Goal: Transaction & Acquisition: Purchase product/service

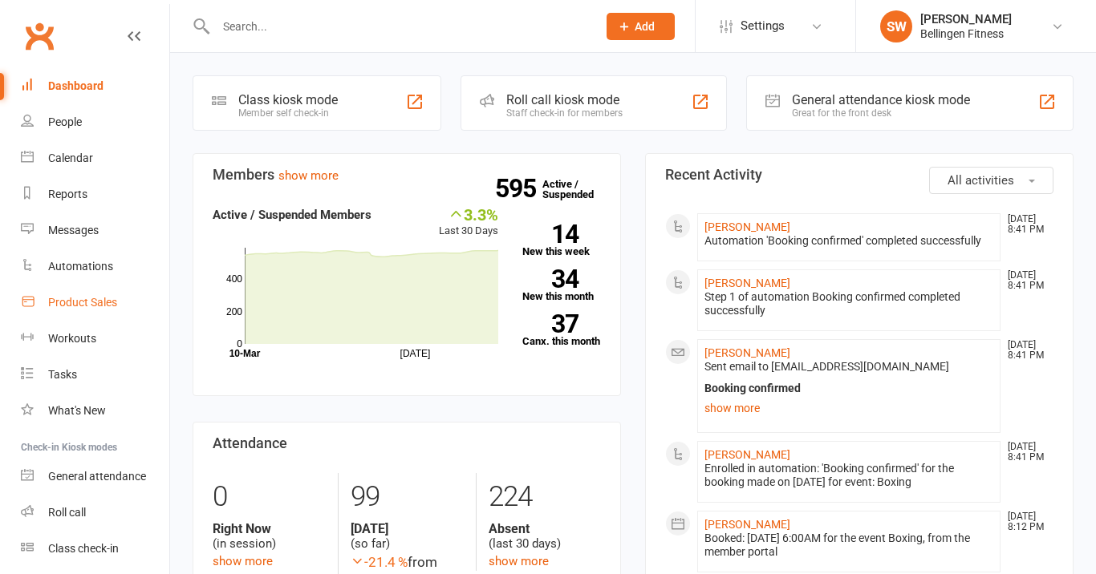
click at [89, 306] on div "Product Sales" at bounding box center [82, 302] width 69 height 13
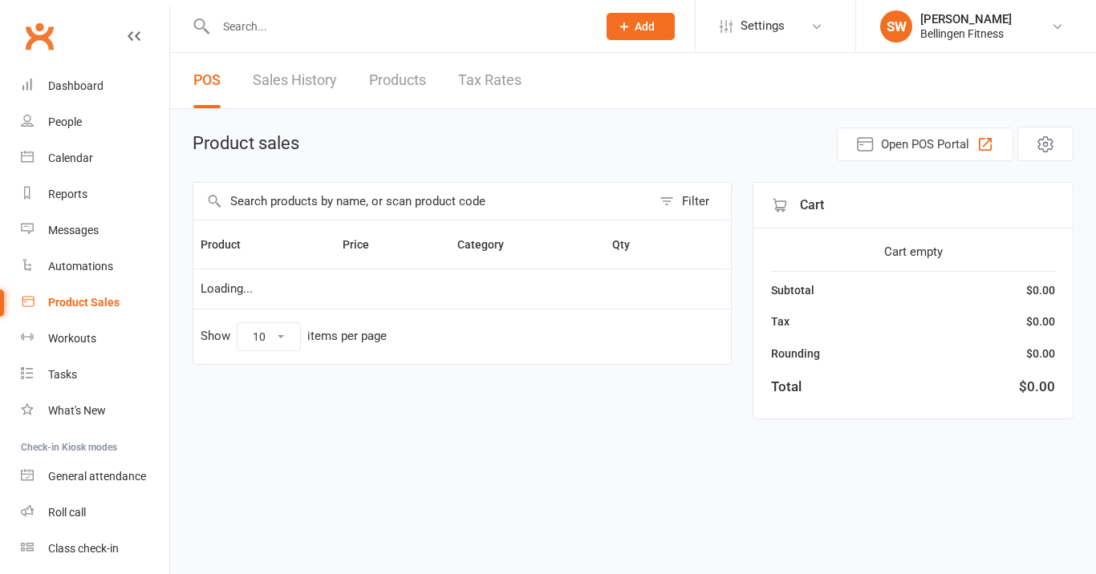
select select "10"
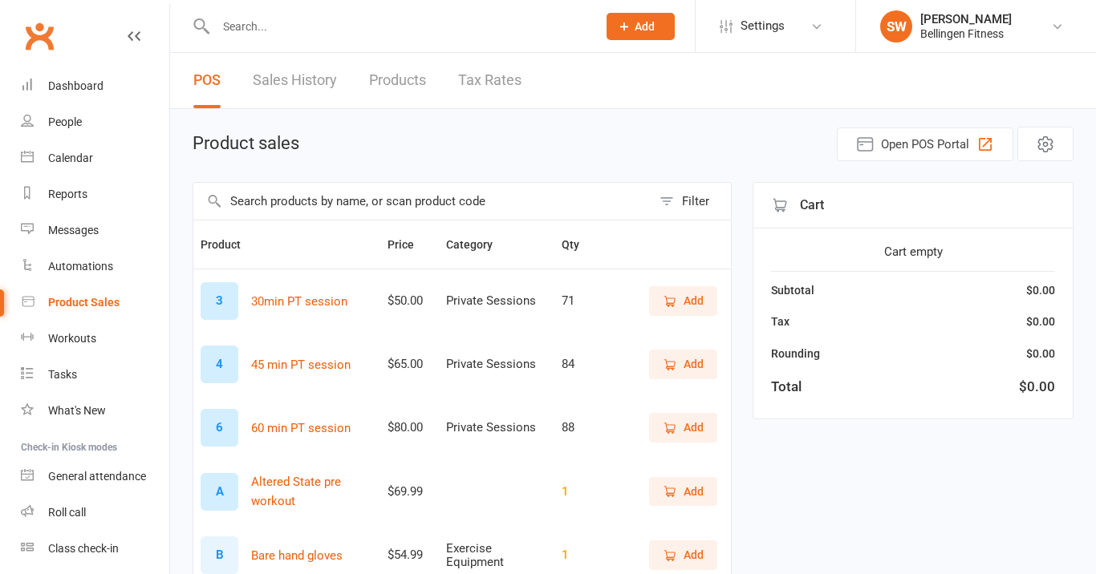
click at [336, 205] on input "text" at bounding box center [422, 201] width 458 height 37
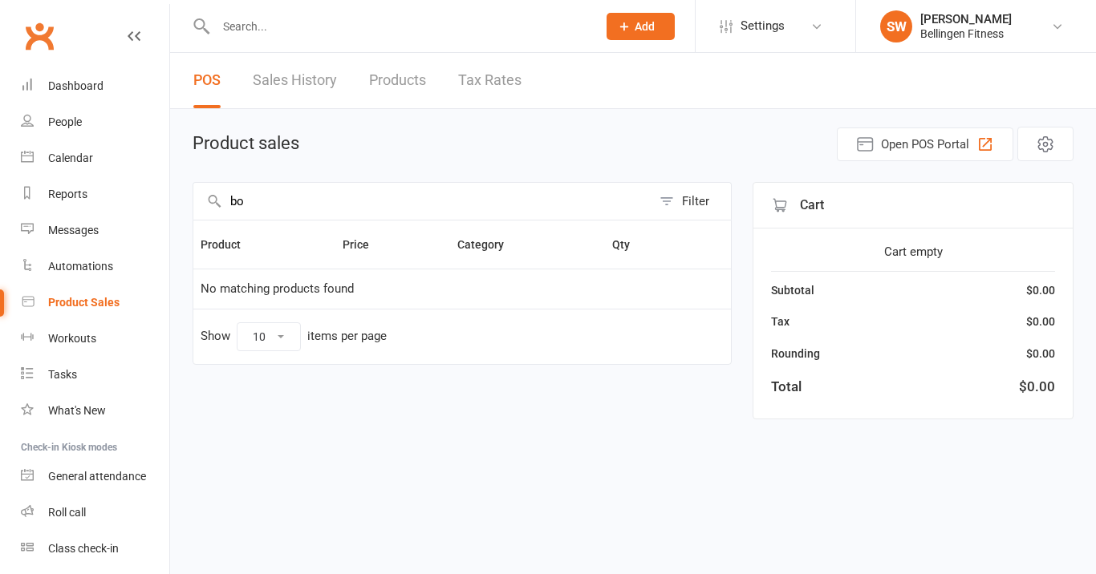
type input "b"
type input "i"
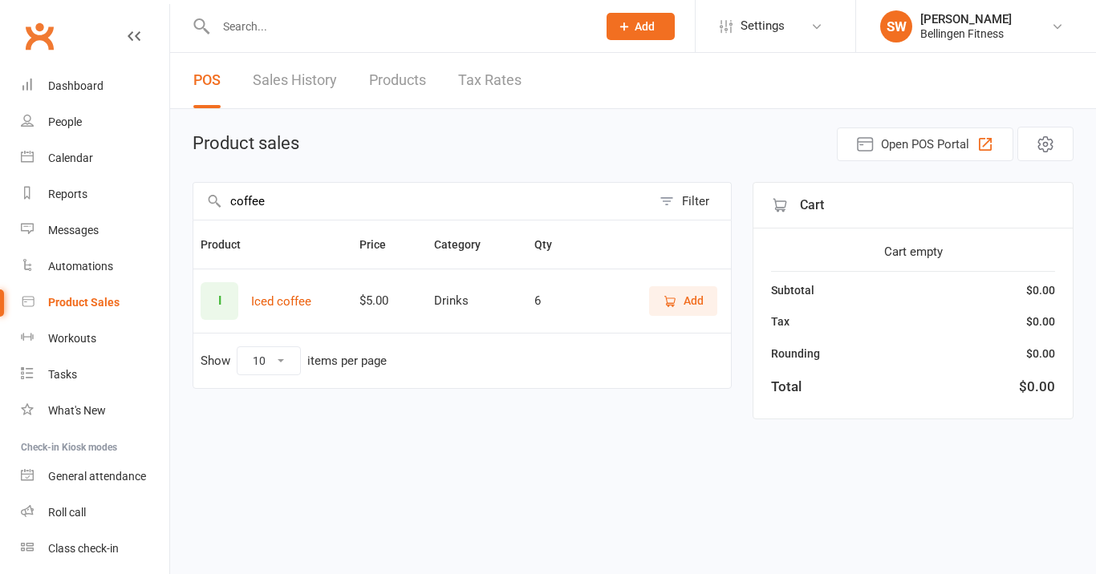
type input "coffee"
click at [686, 302] on span "Add" at bounding box center [693, 301] width 20 height 18
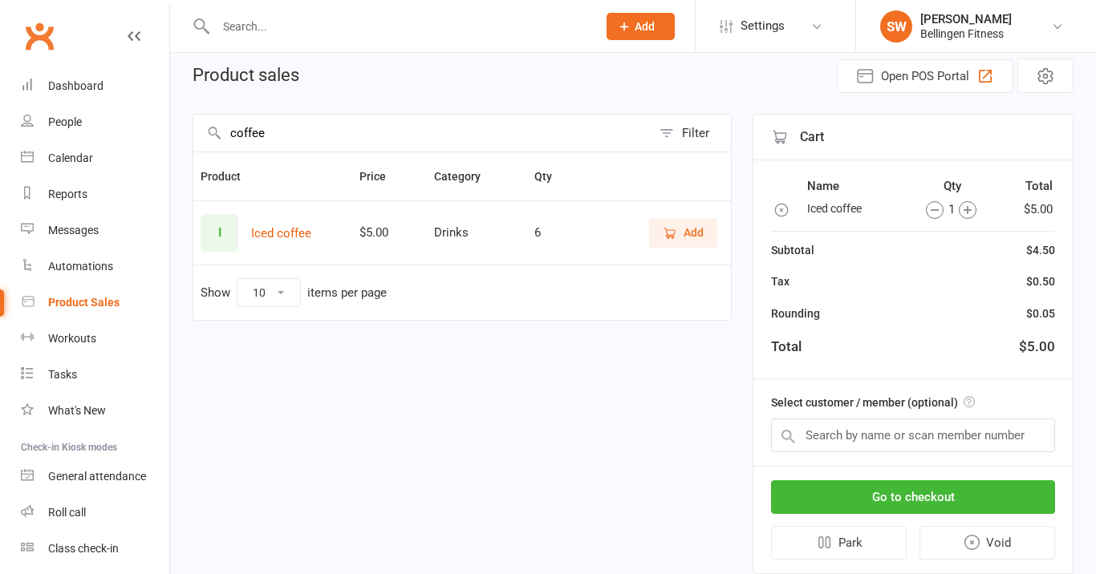
scroll to position [71, 0]
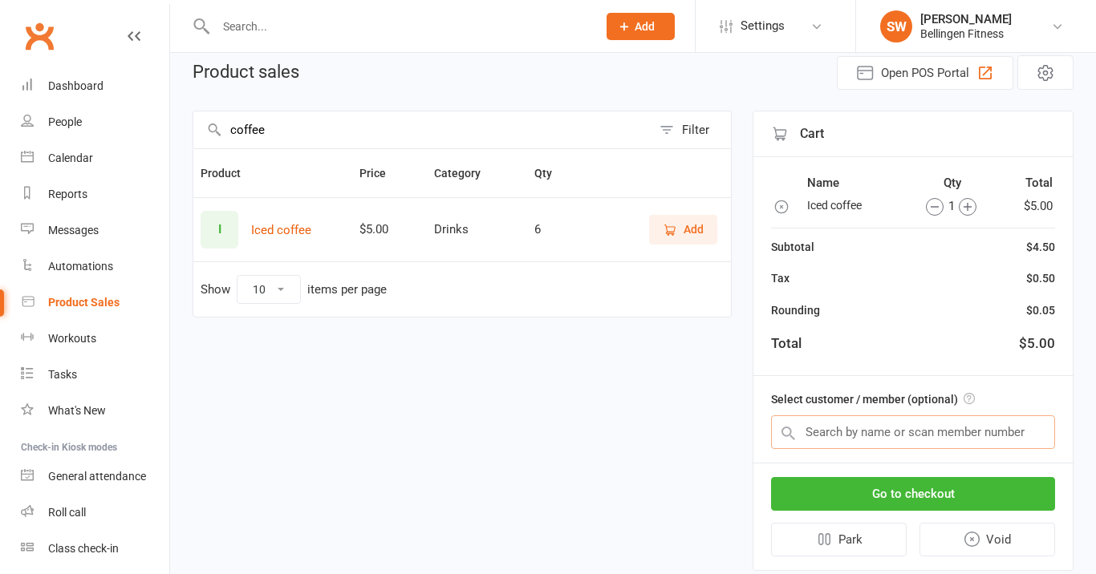
click at [829, 436] on input "text" at bounding box center [913, 433] width 284 height 34
type input "s"
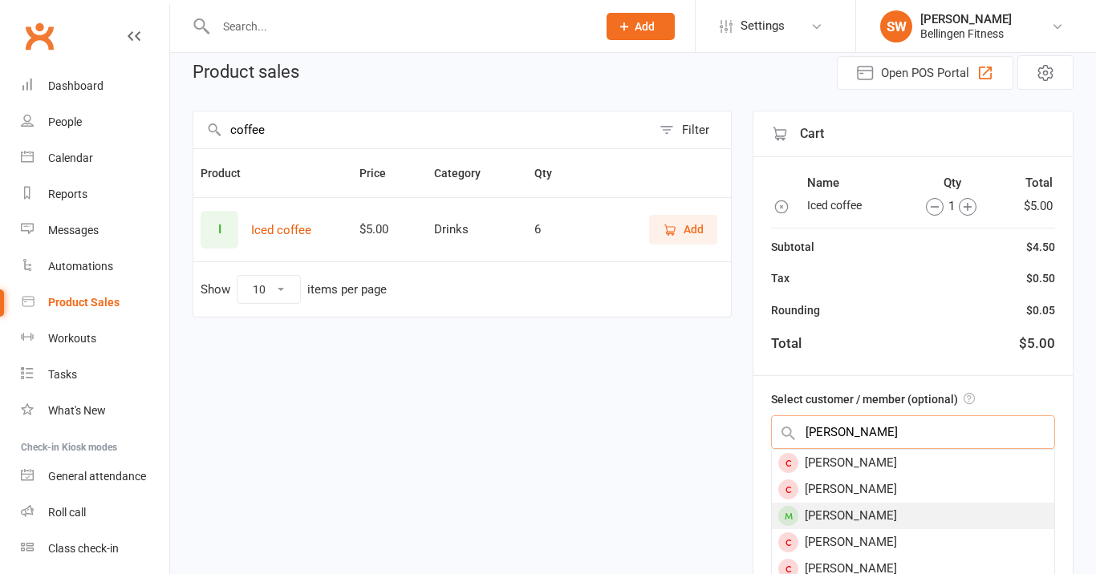
type input "[PERSON_NAME]"
click at [850, 517] on div "[PERSON_NAME]" at bounding box center [913, 516] width 282 height 26
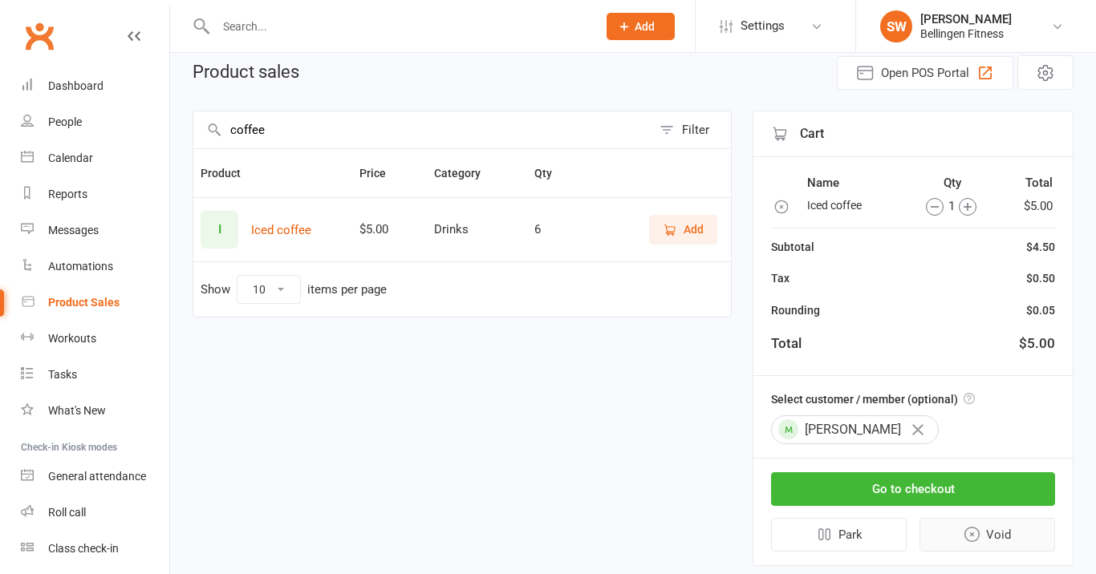
scroll to position [121, 0]
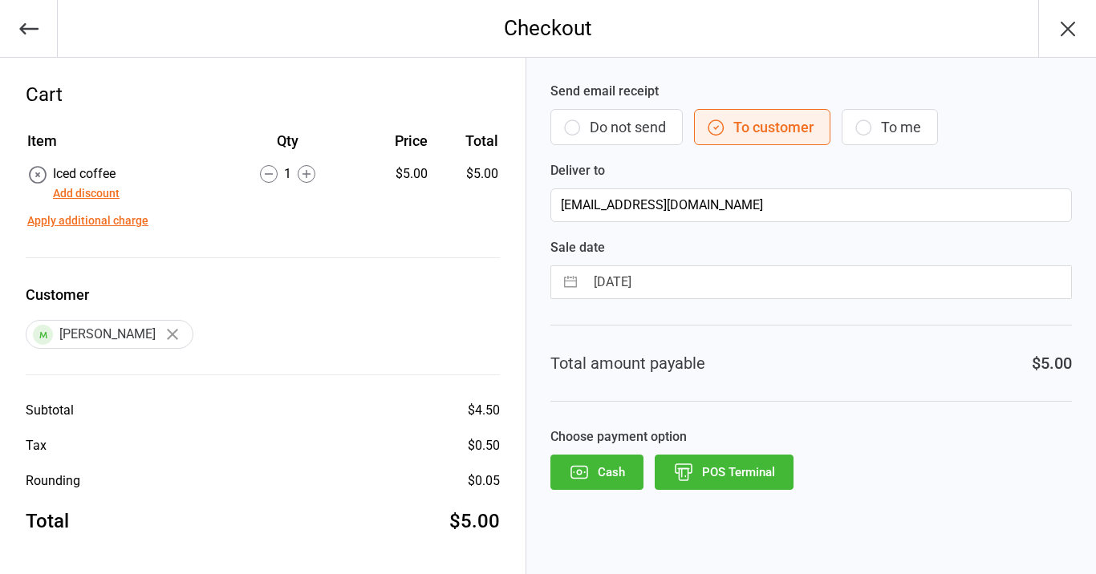
click at [34, 39] on icon "button" at bounding box center [29, 29] width 22 height 22
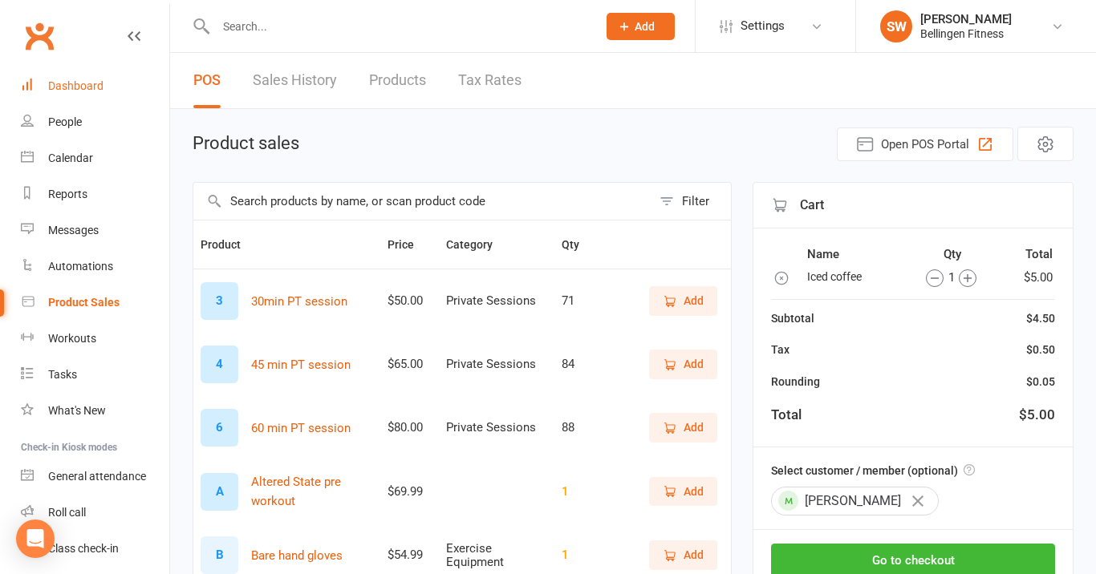
click at [67, 93] on link "Dashboard" at bounding box center [95, 86] width 148 height 36
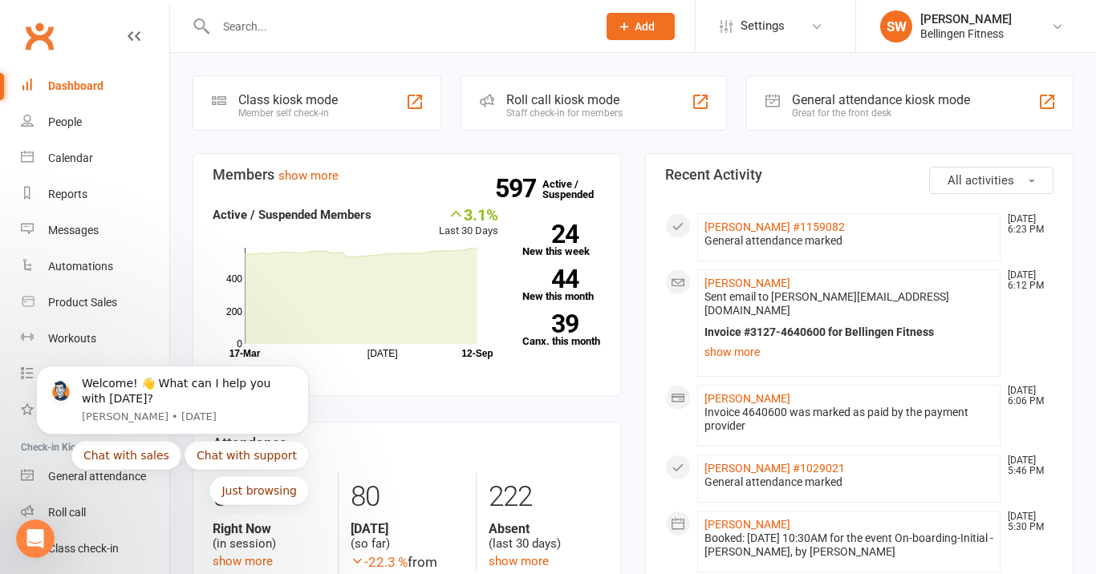
click at [505, 423] on div "Members show more 3.1% Last 30 Days Active / Suspended Members Jul Month 17-Mar…" at bounding box center [406, 415] width 452 height 524
click at [444, 416] on div "Members show more 3.1% Last 30 Days Active / Suspended Members Jul Month 17-Mar…" at bounding box center [406, 415] width 452 height 524
click at [288, 491] on button "Just browsing" at bounding box center [258, 491] width 99 height 29
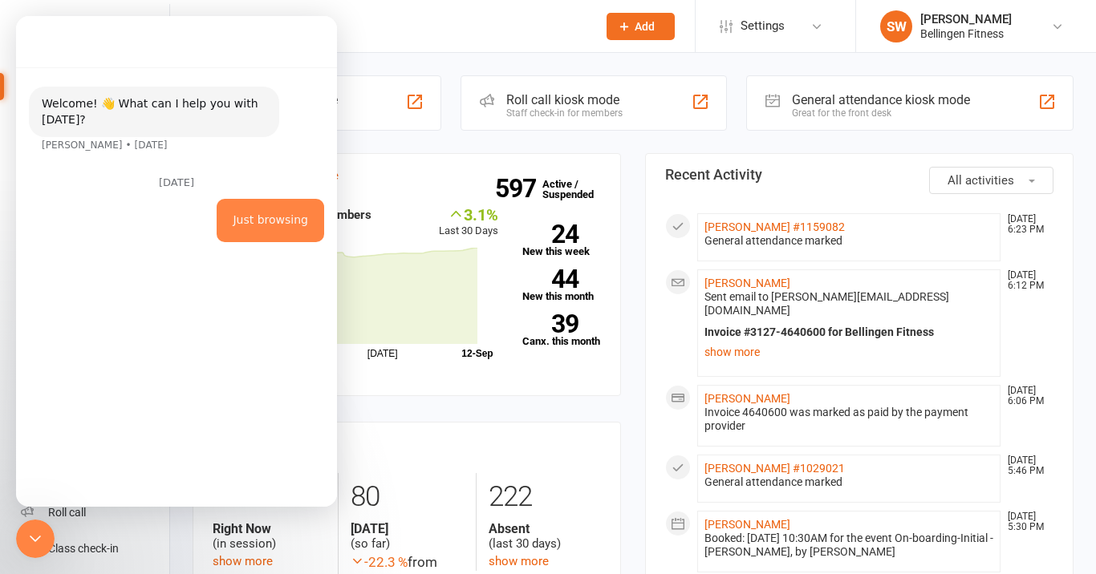
click at [455, 396] on section "Members show more 3.1% Last 30 Days Active / Suspended Members Jul Month 17-Mar…" at bounding box center [407, 274] width 428 height 243
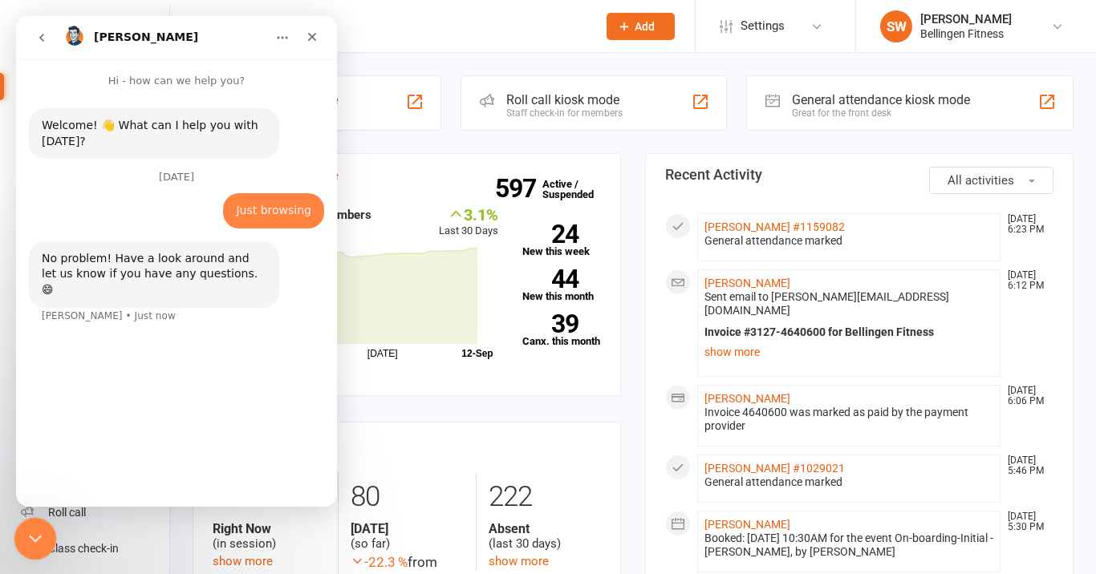
click at [30, 535] on icon "Close Intercom Messenger" at bounding box center [32, 536] width 19 height 19
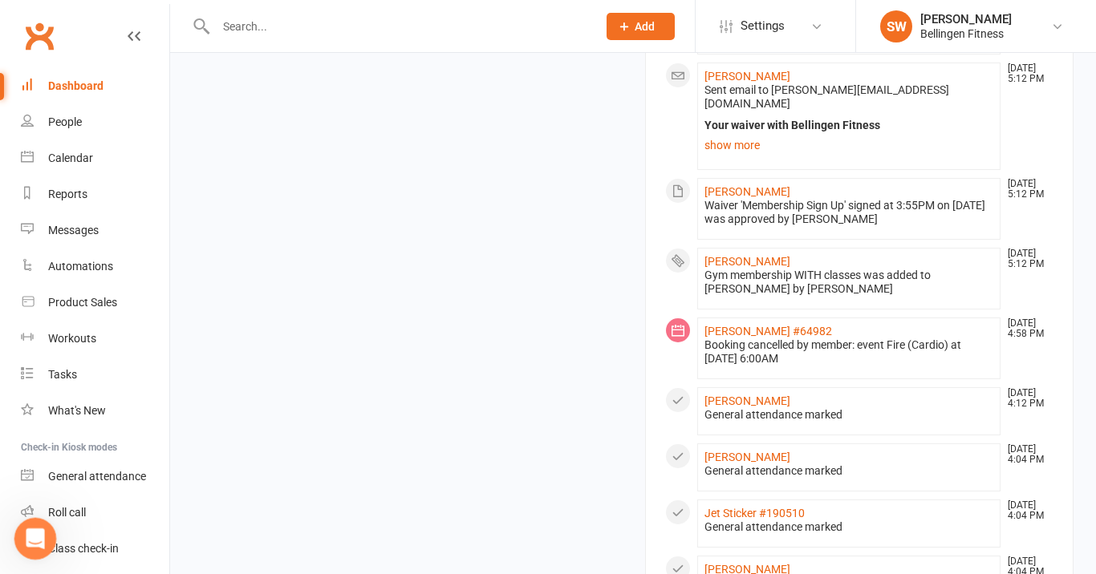
scroll to position [970, 0]
click at [102, 84] on div "Dashboard" at bounding box center [75, 85] width 55 height 13
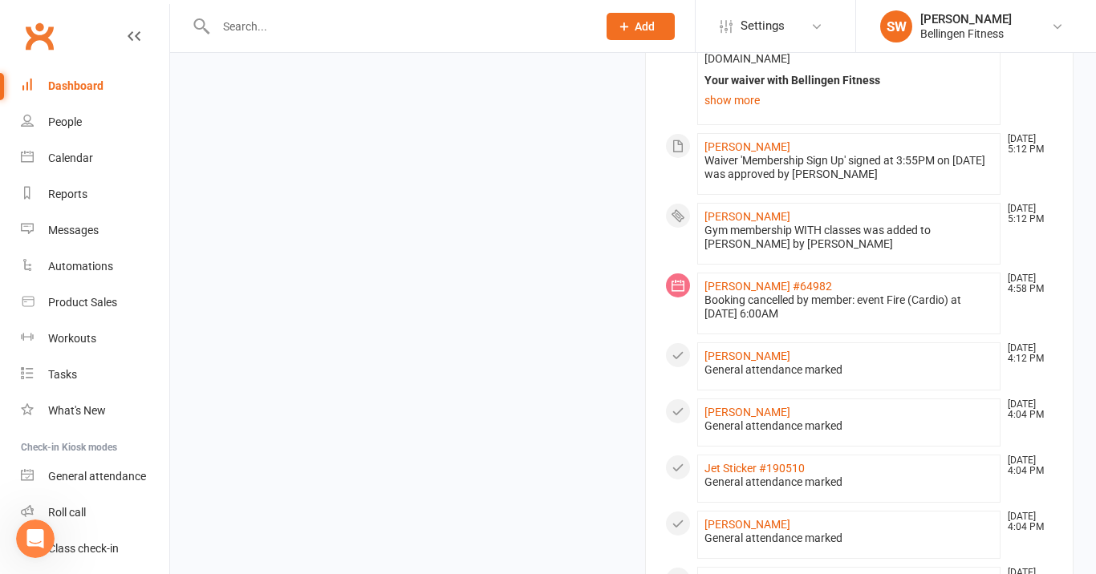
scroll to position [2, 0]
